Goal: Task Accomplishment & Management: Use online tool/utility

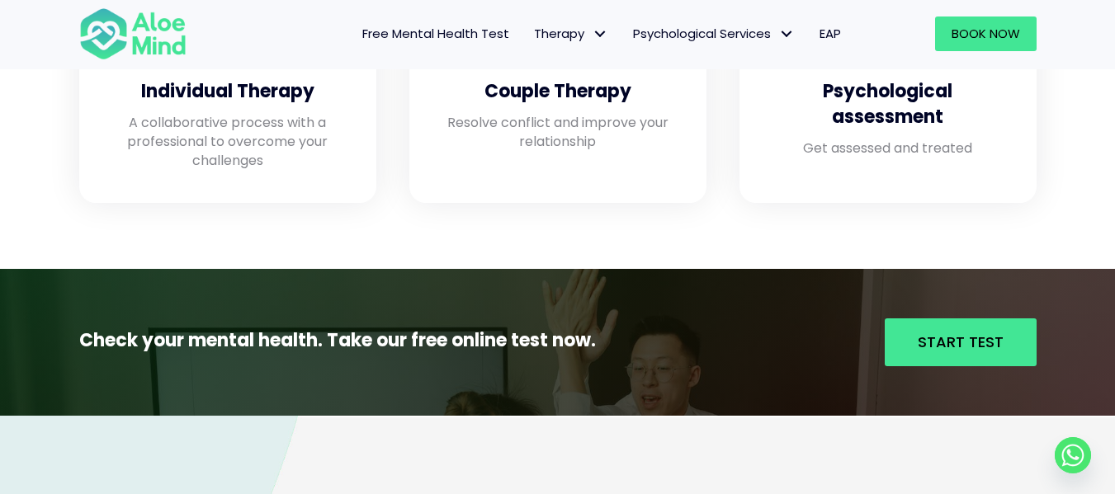
scroll to position [1621, 0]
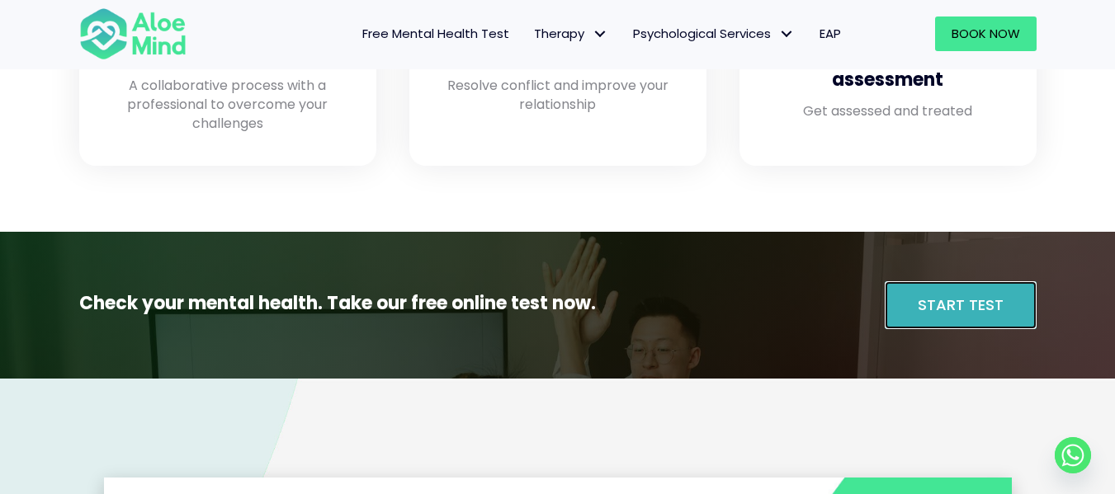
click at [1001, 285] on link "Start Test" at bounding box center [960, 305] width 152 height 48
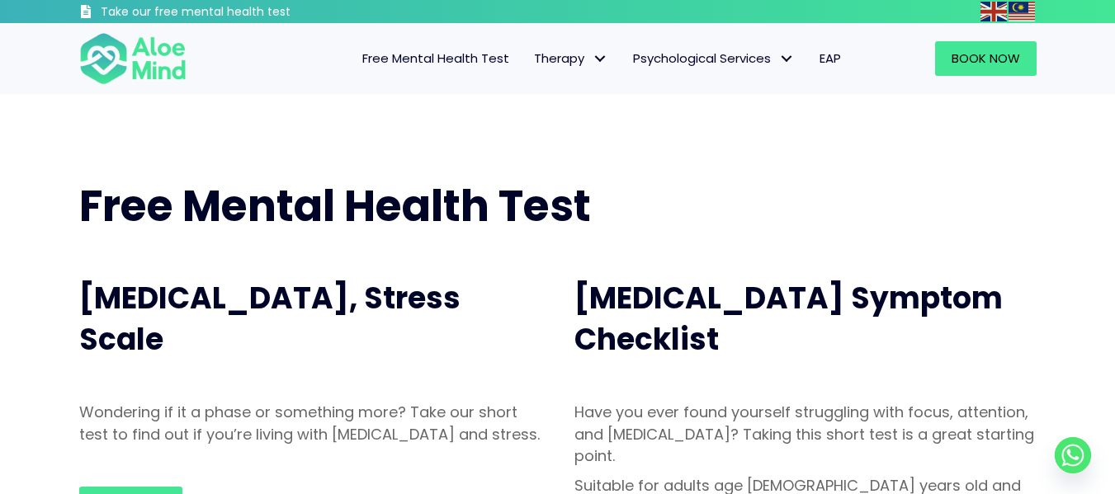
drag, startPoint x: 692, startPoint y: 108, endPoint x: 656, endPoint y: 235, distance: 132.1
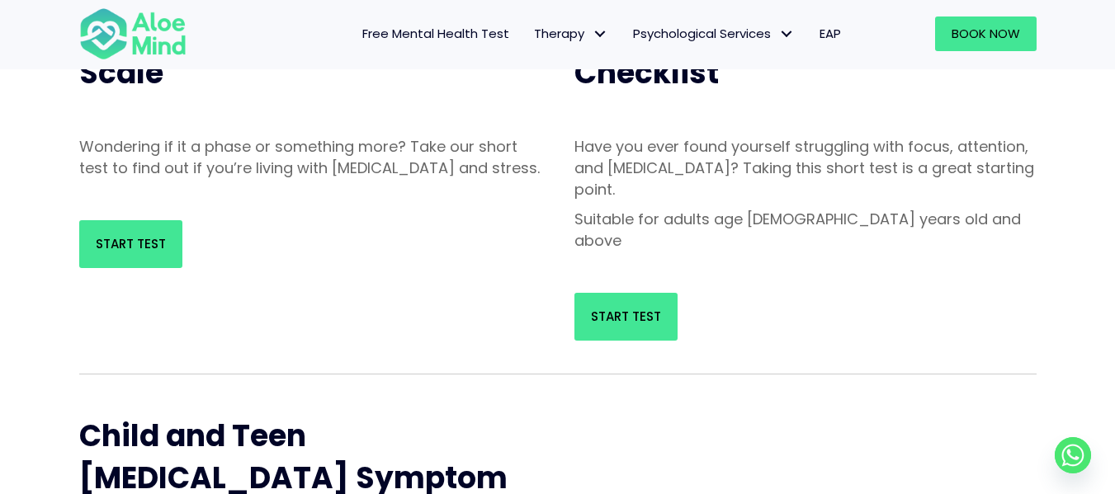
scroll to position [266, 0]
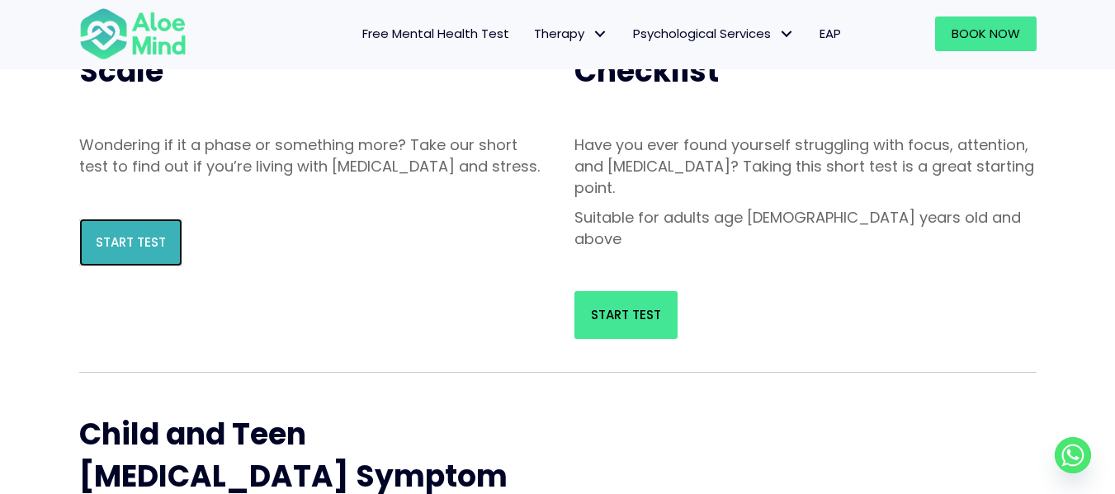
click at [157, 251] on span "Start Test" at bounding box center [131, 241] width 70 height 17
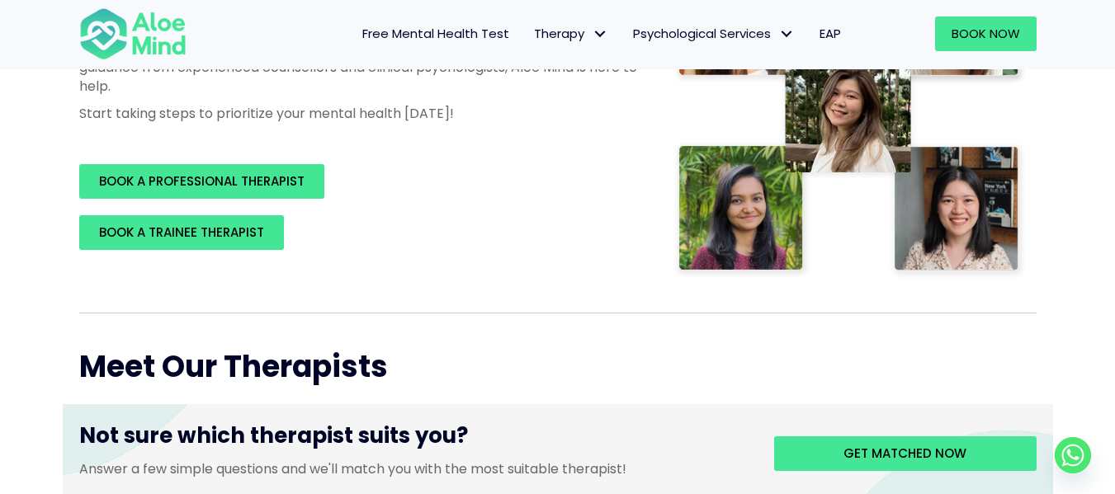
scroll to position [321, 0]
